Goal: Task Accomplishment & Management: Complete application form

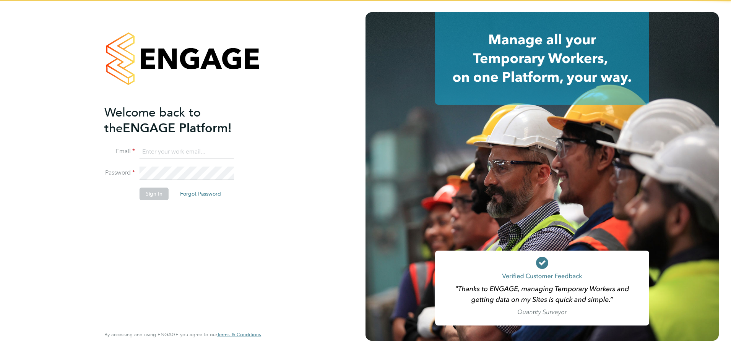
type input "[EMAIL_ADDRESS][DOMAIN_NAME][PERSON_NAME]"
click at [163, 195] on button "Sign In" at bounding box center [154, 194] width 29 height 12
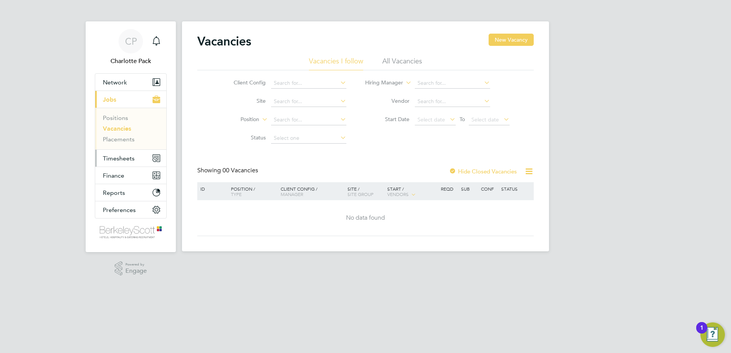
click at [125, 163] on button "Timesheets" at bounding box center [130, 158] width 71 height 17
click at [123, 154] on button "Timesheets" at bounding box center [130, 158] width 71 height 17
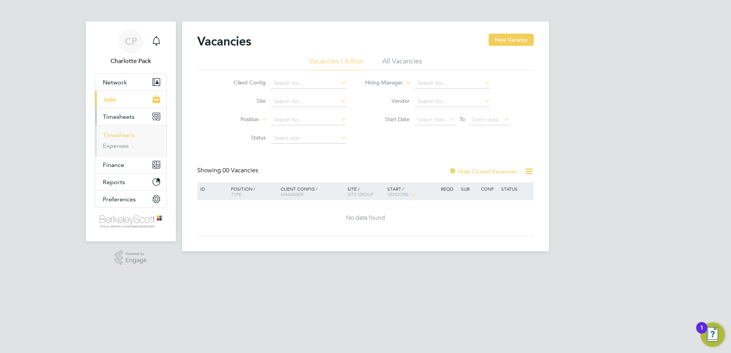
click at [123, 135] on link "Timesheets" at bounding box center [119, 135] width 32 height 7
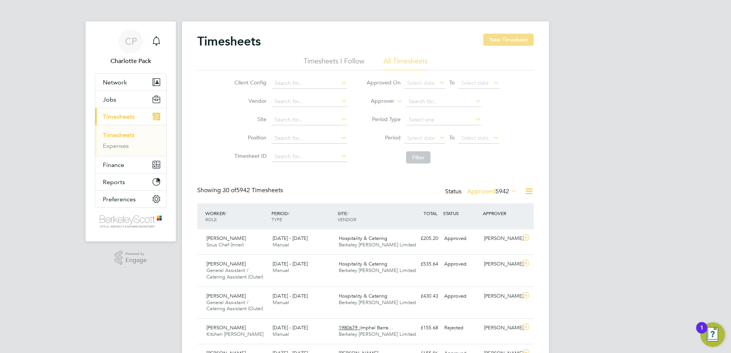
click at [533, 42] on button "New Timesheet" at bounding box center [508, 40] width 50 height 12
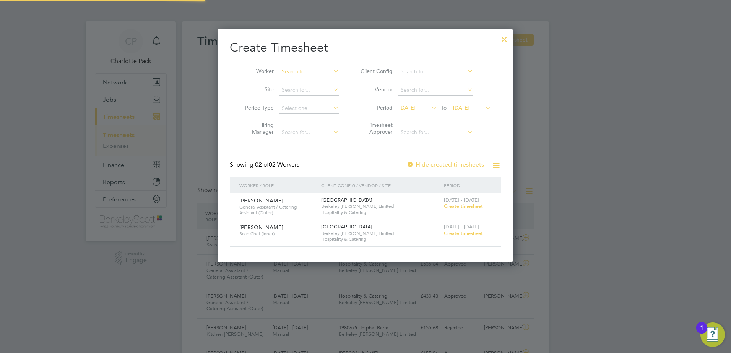
click at [284, 75] on input at bounding box center [309, 72] width 60 height 11
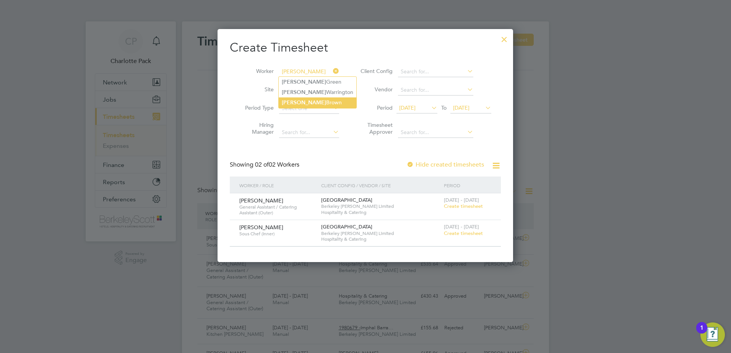
click at [307, 100] on li "Alice Brown" at bounding box center [318, 102] width 78 height 10
type input "Alice Brown"
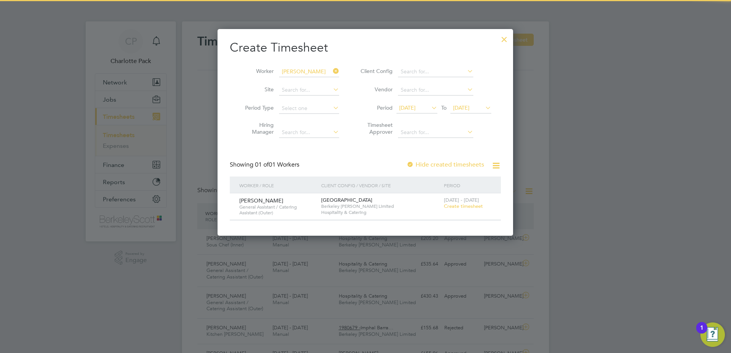
click at [460, 107] on span "23 Sep 2025" at bounding box center [461, 107] width 16 height 7
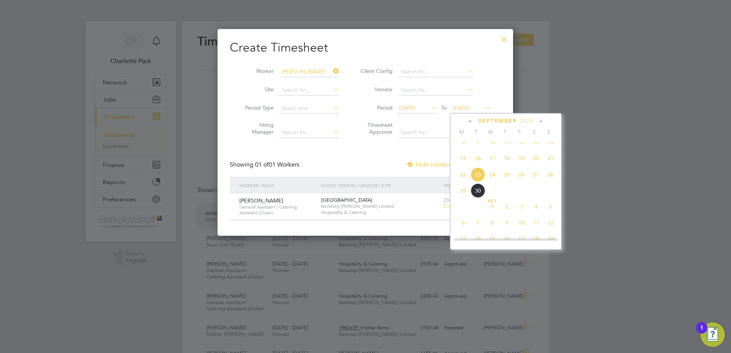
click at [551, 230] on span "12" at bounding box center [550, 223] width 15 height 15
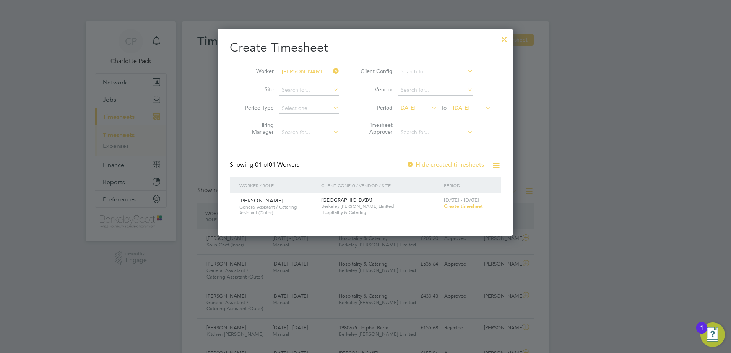
click at [507, 39] on div at bounding box center [504, 38] width 14 height 14
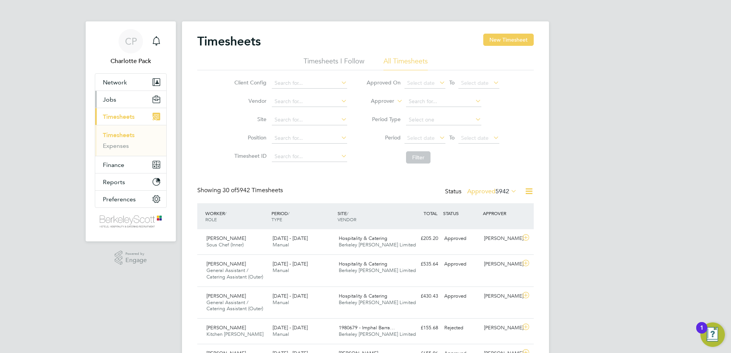
click at [119, 104] on button "Jobs" at bounding box center [130, 99] width 71 height 17
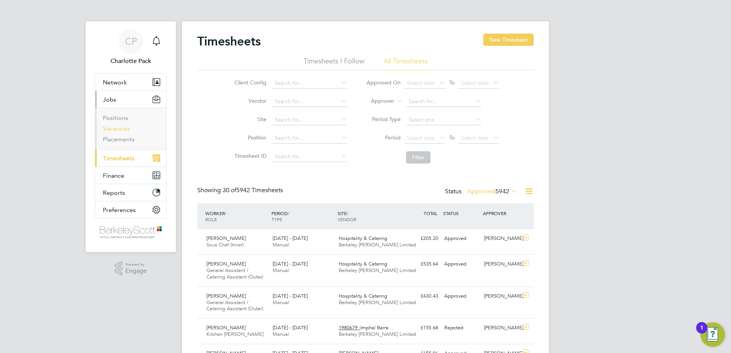
click at [118, 131] on link "Vacancies" at bounding box center [116, 128] width 27 height 7
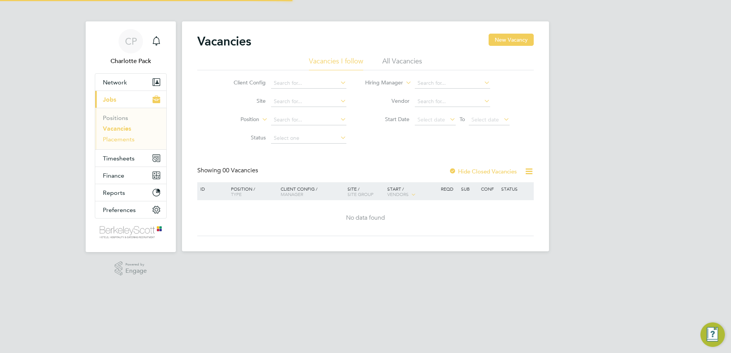
click at [116, 140] on link "Placements" at bounding box center [119, 139] width 32 height 7
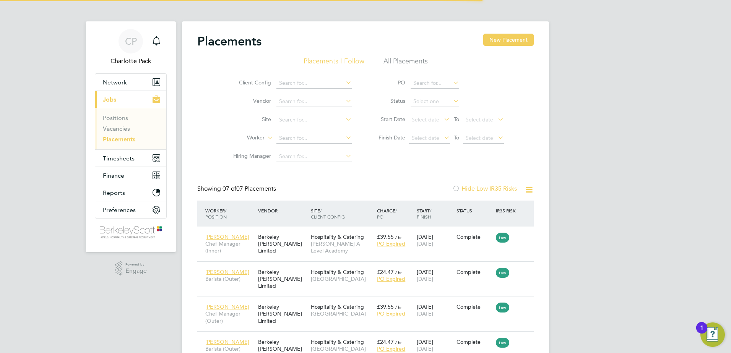
click at [407, 58] on li "All Placements" at bounding box center [405, 64] width 44 height 14
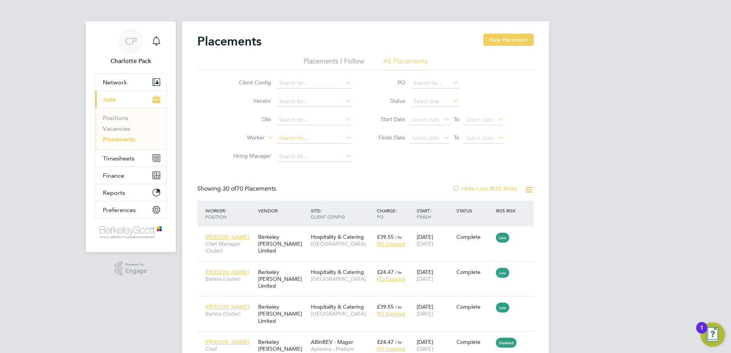
click at [316, 132] on li "Worker" at bounding box center [290, 138] width 144 height 18
click at [304, 138] on input at bounding box center [313, 138] width 75 height 11
click at [302, 148] on li "Alice Brown" at bounding box center [314, 149] width 76 height 10
type input "Alice Brown"
